Goal: Transaction & Acquisition: Obtain resource

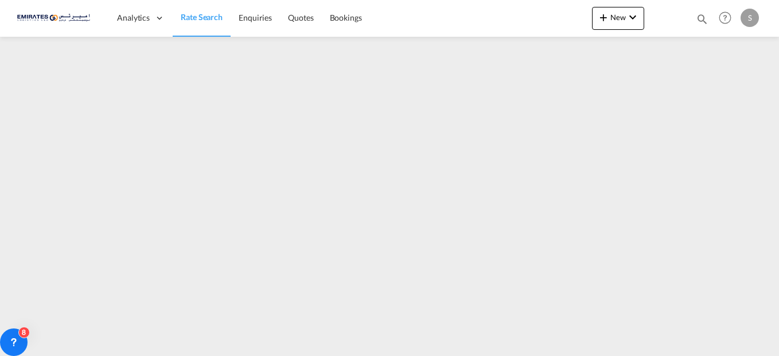
click at [214, 22] on span "Rate Search" at bounding box center [202, 17] width 42 height 10
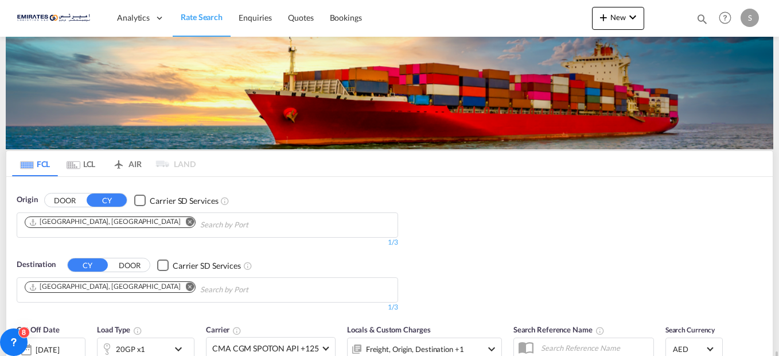
scroll to position [216, 0]
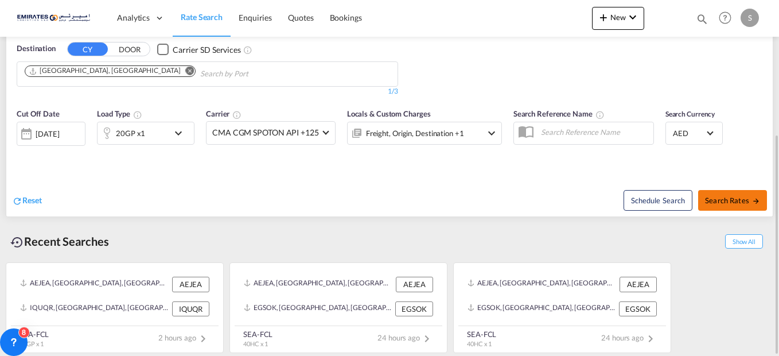
click at [726, 204] on span "Search Rates" at bounding box center [732, 200] width 55 height 9
type input "AEJEA to IQUQR / [DATE]"
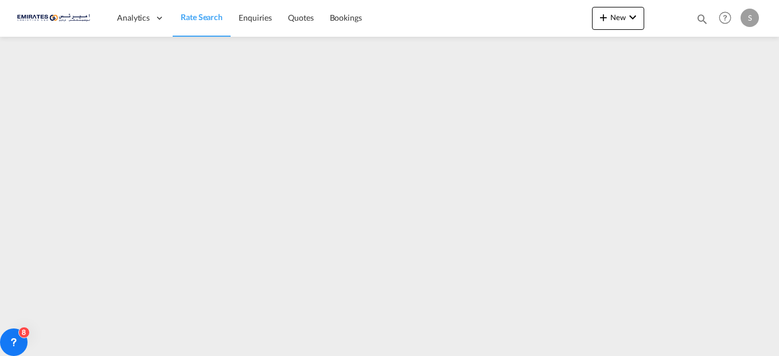
drag, startPoint x: 195, startPoint y: 19, endPoint x: 192, endPoint y: 27, distance: 8.5
click at [195, 19] on span "Rate Search" at bounding box center [202, 17] width 42 height 10
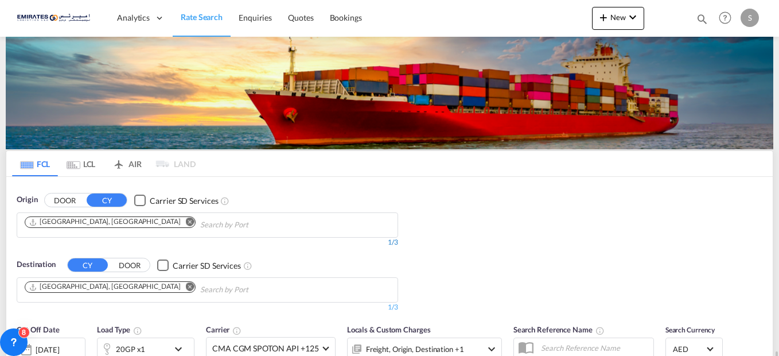
scroll to position [216, 0]
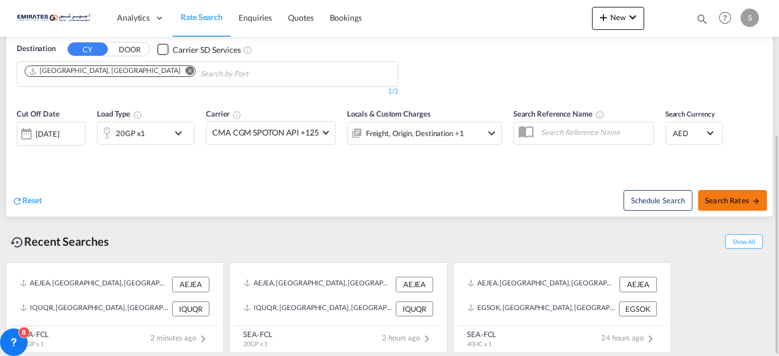
click at [738, 203] on span "Search Rates" at bounding box center [732, 200] width 55 height 9
type input "AEJEA to IQUQR / [DATE]"
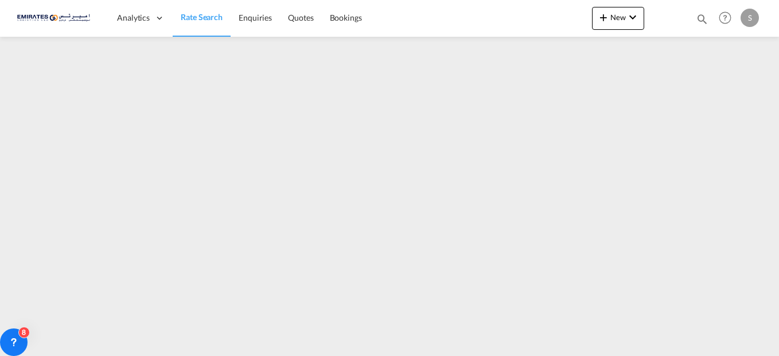
click at [752, 9] on div "S" at bounding box center [749, 18] width 18 height 18
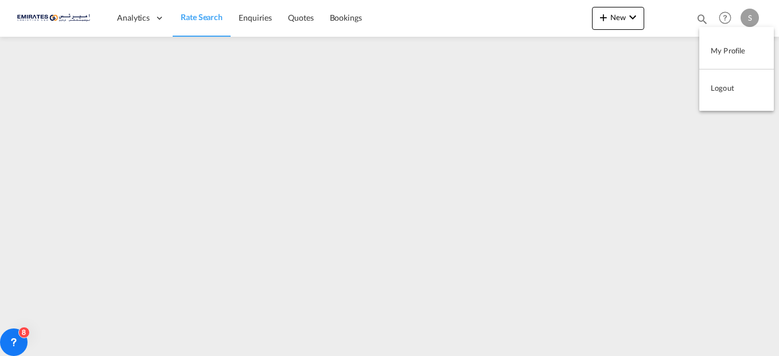
click at [730, 92] on button "Logout" at bounding box center [736, 87] width 75 height 23
